Goal: Book appointment/travel/reservation

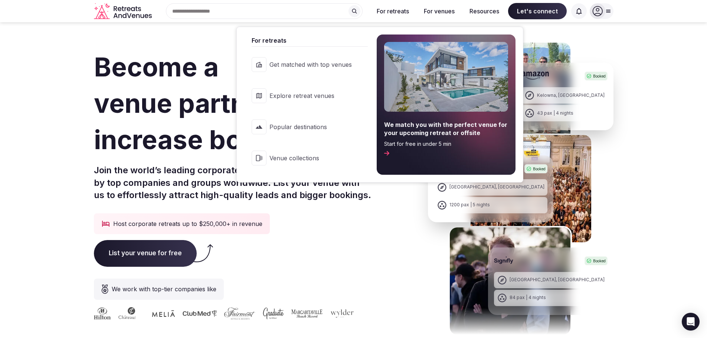
click at [392, 14] on button "For retreats" at bounding box center [393, 11] width 44 height 16
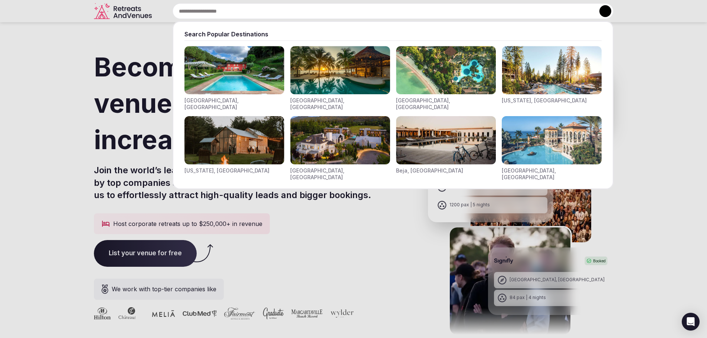
click at [239, 13] on input "text" at bounding box center [393, 11] width 441 height 16
click at [557, 79] on img "Visit venues for California, USA" at bounding box center [552, 70] width 100 height 48
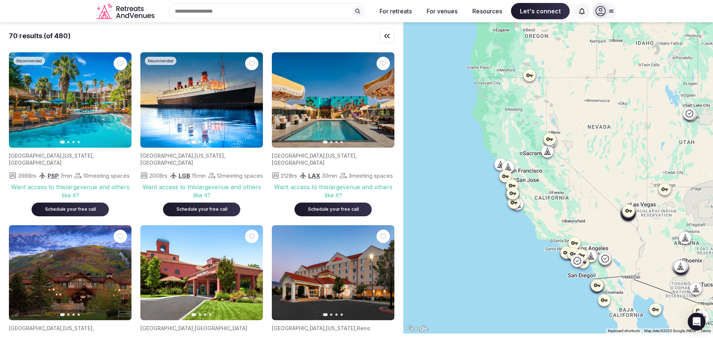
click at [206, 7] on div "Search Popular Destinations [GEOGRAPHIC_DATA], [GEOGRAPHIC_DATA] [GEOGRAPHIC_DA…" at bounding box center [263, 11] width 213 height 16
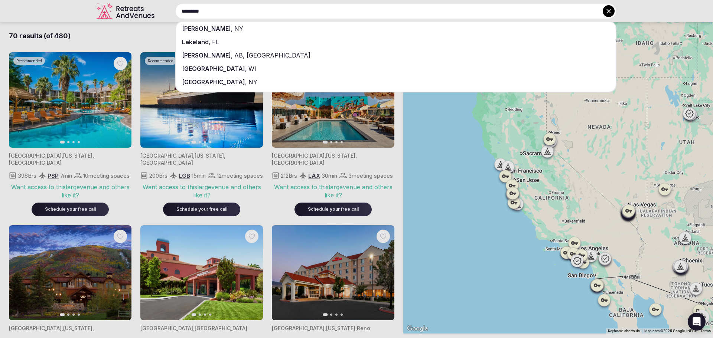
type input "*********"
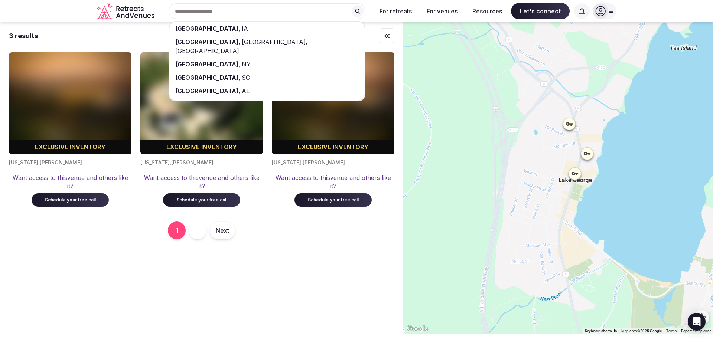
click at [347, 284] on div "3 results Exclusive inventory [US_STATE] , [PERSON_NAME] Want access to this ve…" at bounding box center [201, 177] width 403 height 311
click at [45, 17] on div "[GEOGRAPHIC_DATA] , [GEOGRAPHIC_DATA] , [GEOGRAPHIC_DATA], [GEOGRAPHIC_DATA] , …" at bounding box center [356, 11] width 713 height 22
click at [124, 299] on div "3 results Exclusive inventory [US_STATE] , [PERSON_NAME] Want access to this ve…" at bounding box center [201, 177] width 403 height 311
click at [319, 12] on input "text" at bounding box center [266, 11] width 197 height 16
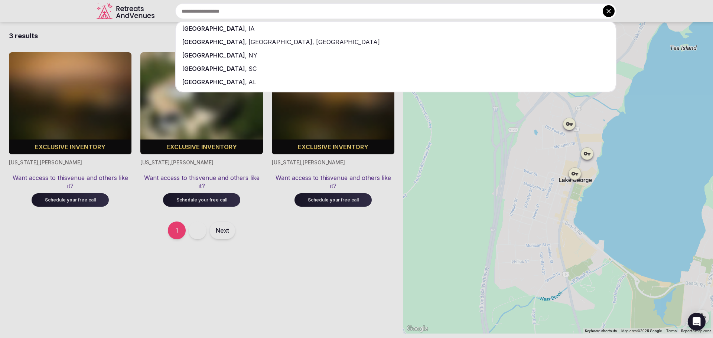
click at [312, 253] on div at bounding box center [356, 169] width 713 height 338
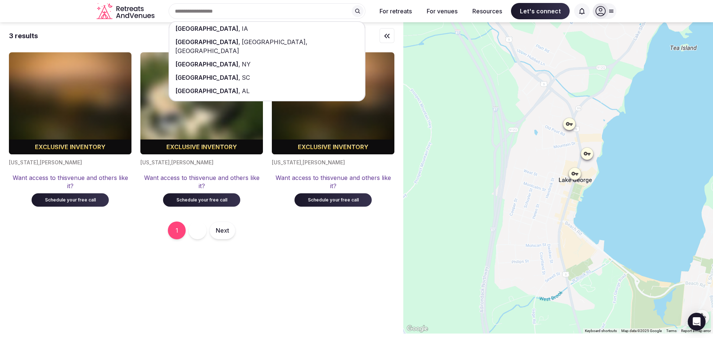
click at [217, 234] on button "Next" at bounding box center [222, 231] width 26 height 18
click at [262, 11] on input "text" at bounding box center [266, 11] width 197 height 16
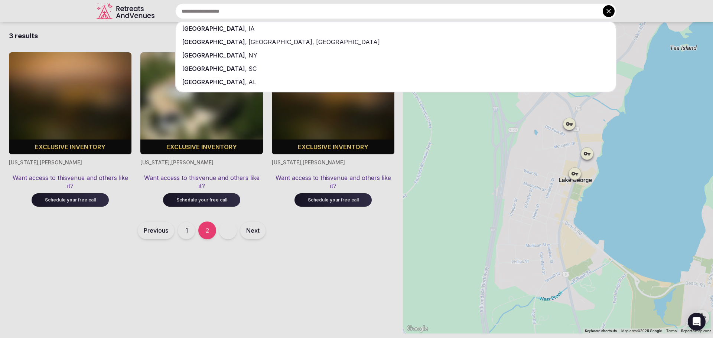
click at [25, 15] on div at bounding box center [356, 169] width 713 height 338
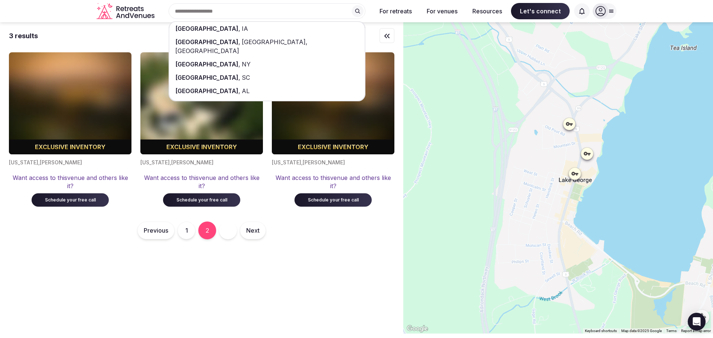
click at [144, 9] on icon "Retreats and Venues company logo" at bounding box center [142, 9] width 3 height 4
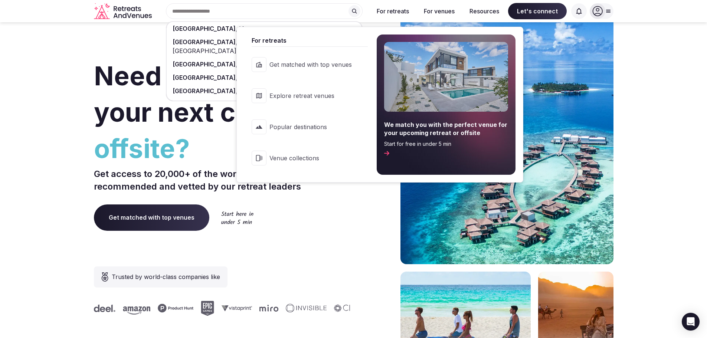
click at [329, 101] on link "Explore retreat venues" at bounding box center [305, 96] width 123 height 30
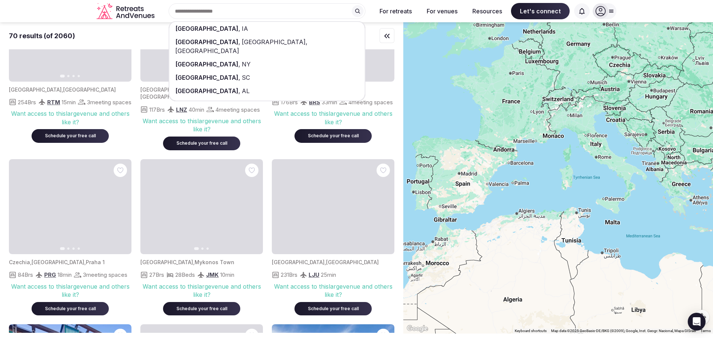
scroll to position [334, 0]
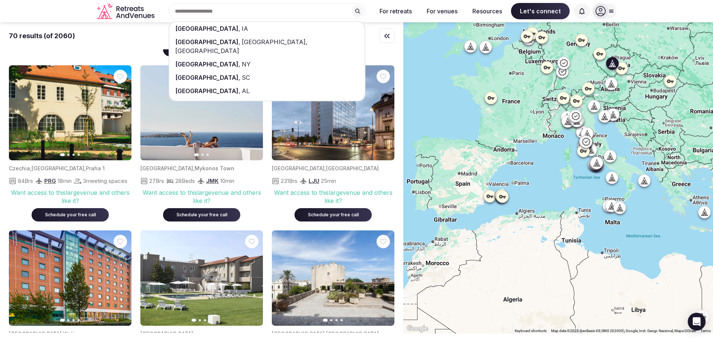
click at [92, 126] on img at bounding box center [70, 112] width 122 height 95
click at [117, 112] on button "Next slide" at bounding box center [121, 113] width 12 height 12
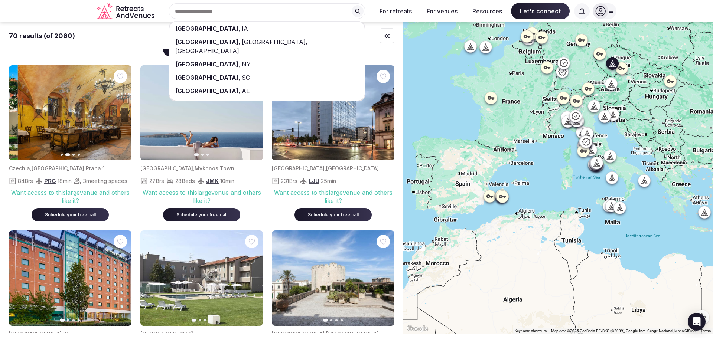
click at [118, 112] on button "Next slide" at bounding box center [121, 113] width 12 height 12
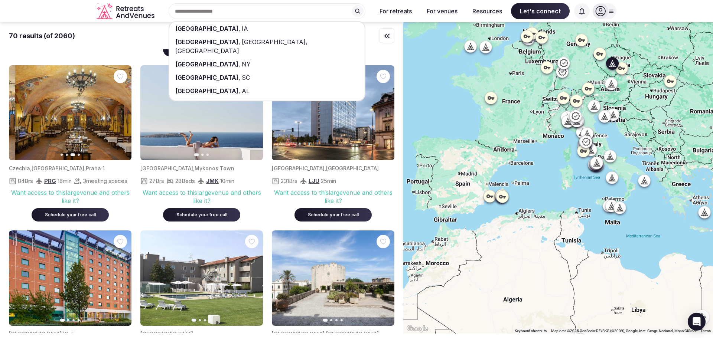
click at [120, 110] on button "Next slide" at bounding box center [121, 113] width 12 height 12
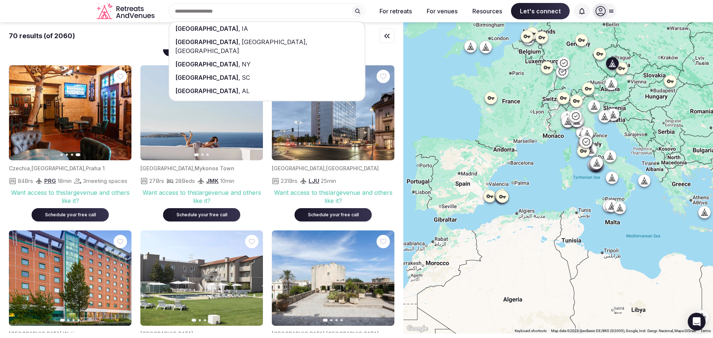
scroll to position [297, 0]
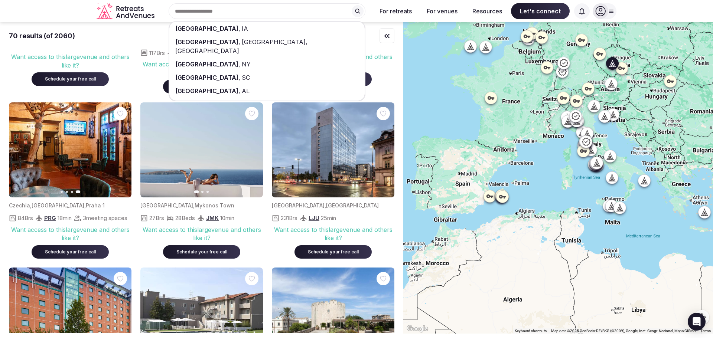
click at [68, 259] on span "Schedule your free call" at bounding box center [70, 252] width 77 height 14
